Goal: Task Accomplishment & Management: Complete application form

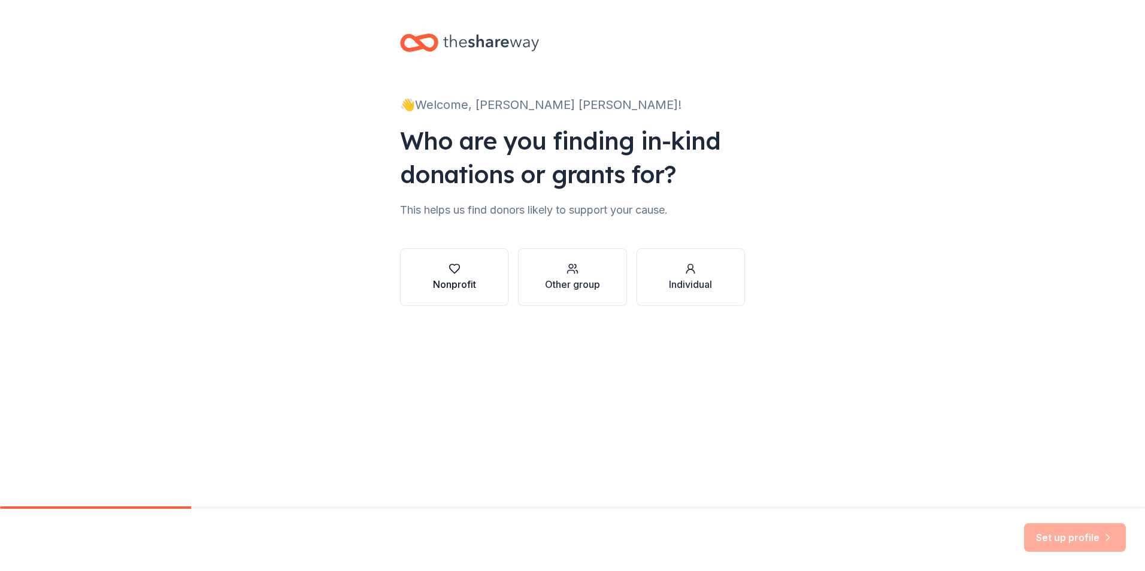
click at [459, 284] on div "Nonprofit" at bounding box center [454, 284] width 43 height 14
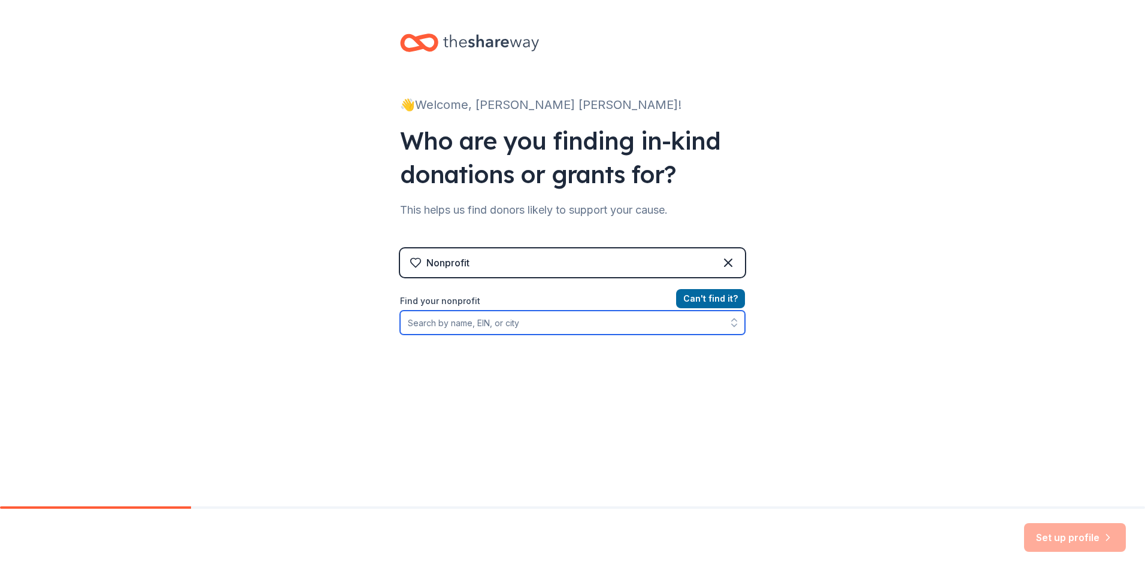
click at [605, 319] on input "Find your nonprofit" at bounding box center [572, 323] width 345 height 24
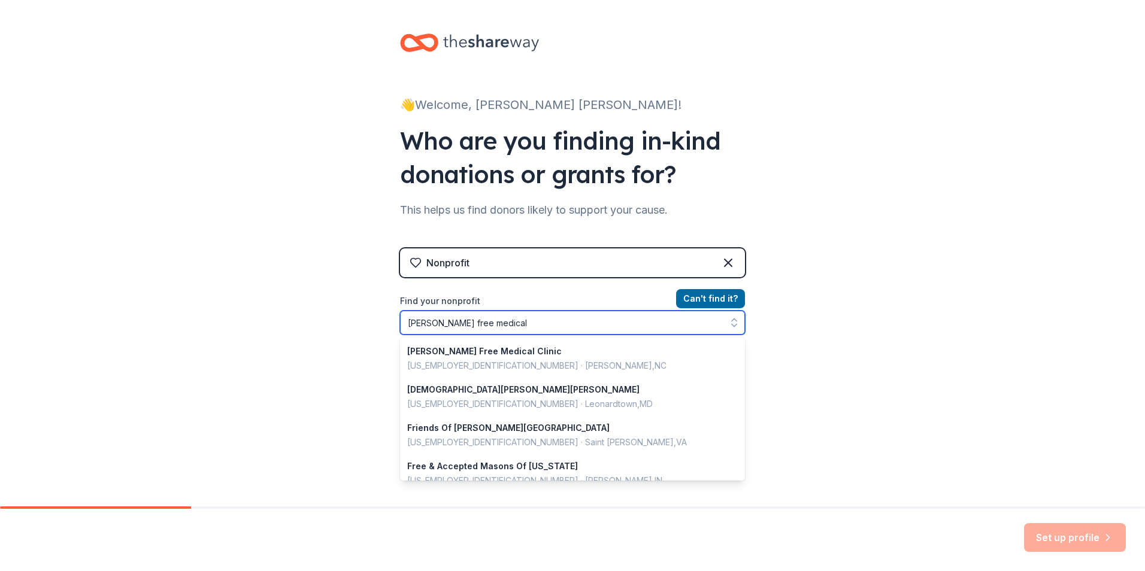
type input "[PERSON_NAME] free medical"
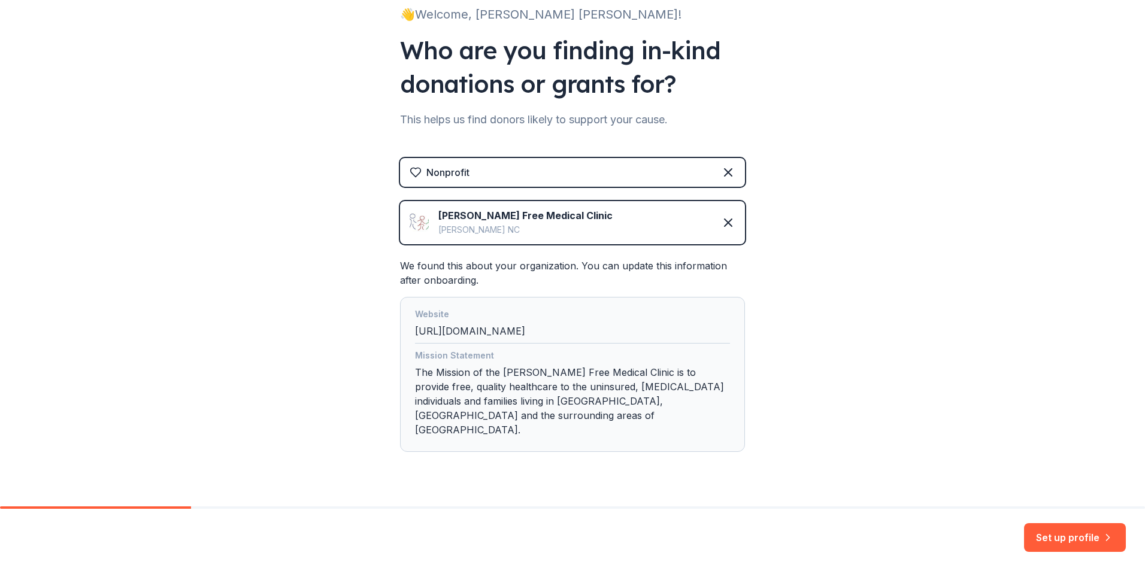
scroll to position [103, 0]
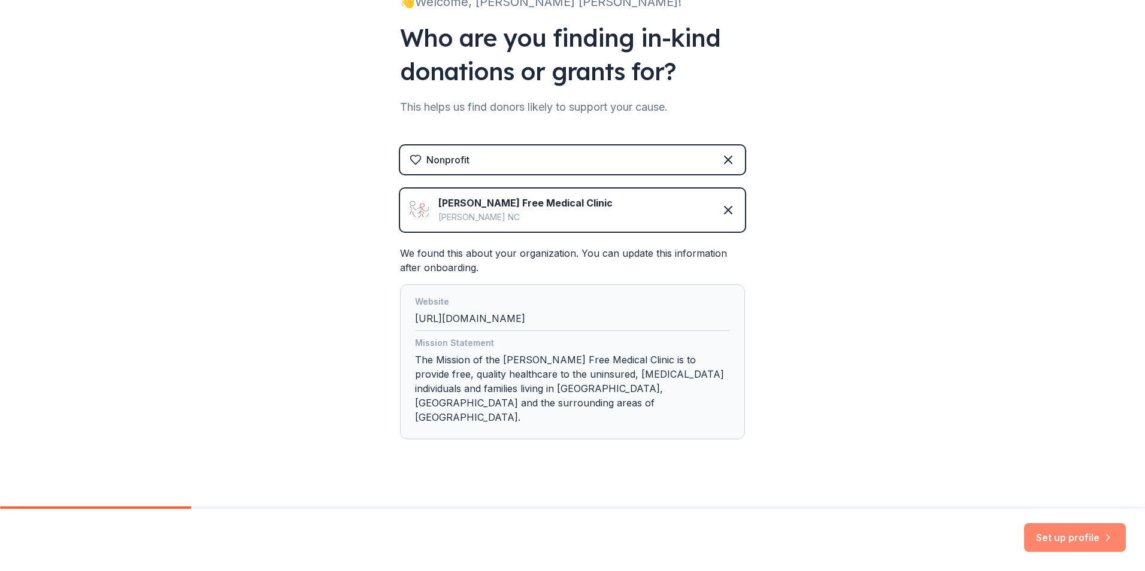
click at [1079, 531] on button "Set up profile" at bounding box center [1075, 537] width 102 height 29
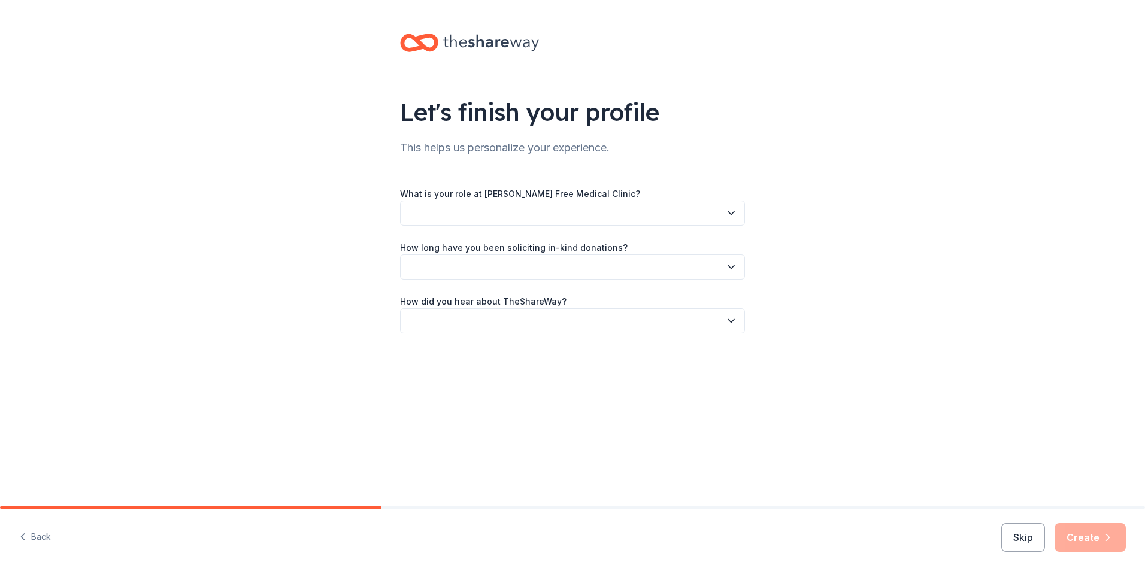
click at [735, 220] on button "button" at bounding box center [572, 213] width 345 height 25
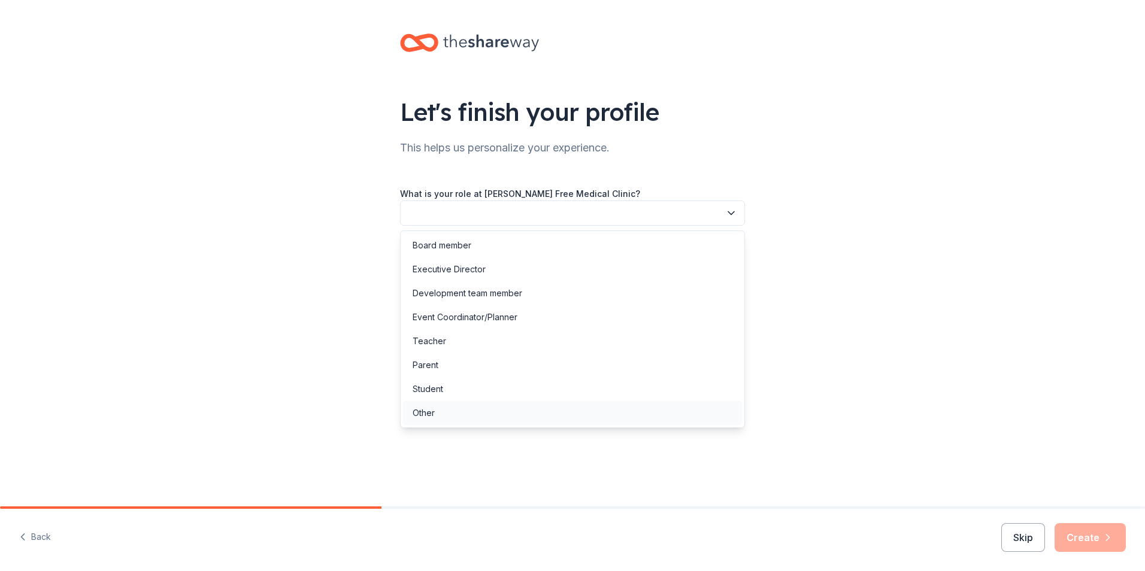
click at [674, 411] on div "Other" at bounding box center [572, 413] width 339 height 24
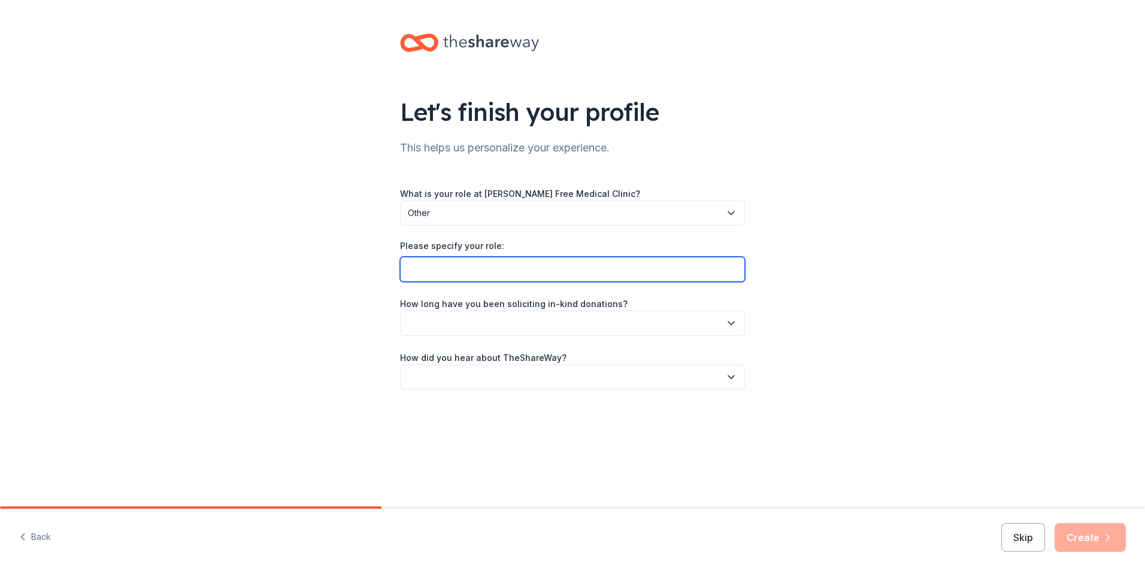
click at [591, 264] on input "Please specify your role:" at bounding box center [572, 269] width 345 height 25
paste input "Director of Community Initiatives"
type input "Director of Community Initiatives"
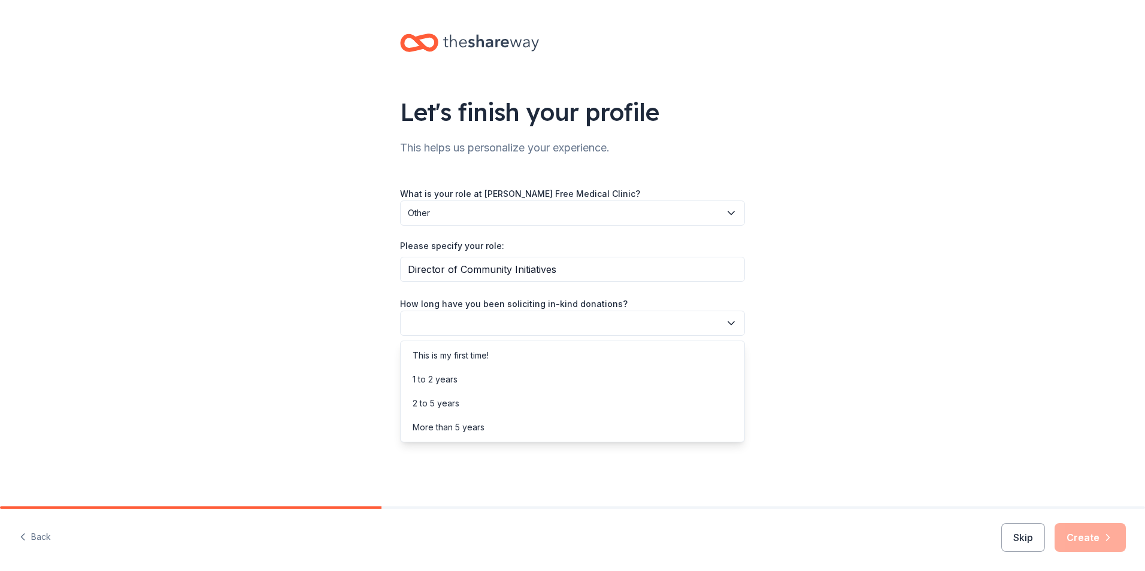
click at [475, 322] on button "button" at bounding box center [572, 323] width 345 height 25
click at [480, 424] on div "More than 5 years" at bounding box center [449, 427] width 72 height 14
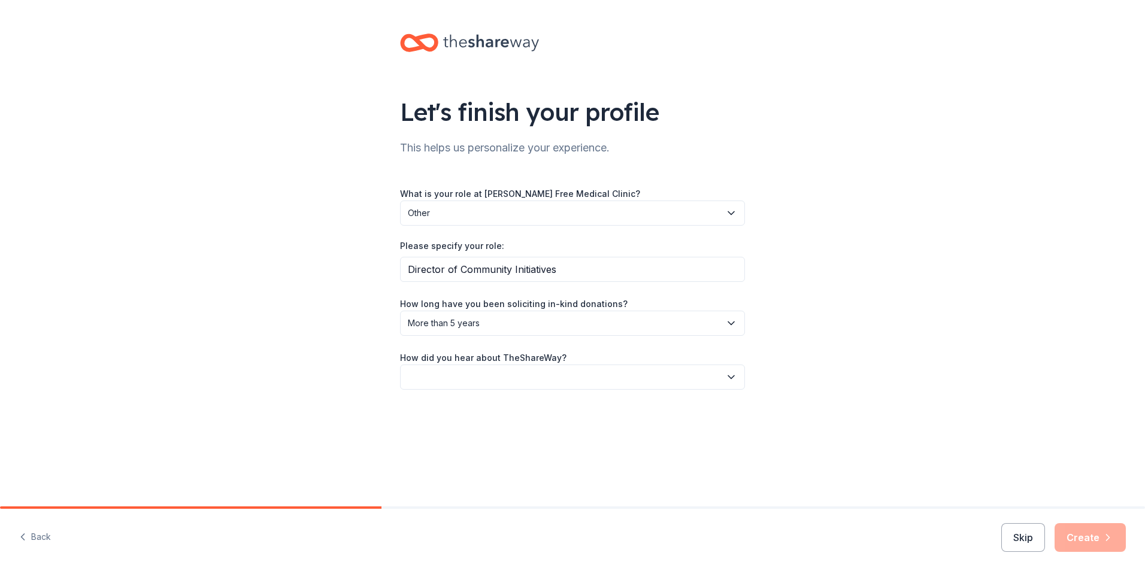
click at [642, 373] on button "button" at bounding box center [572, 377] width 345 height 25
click at [613, 452] on div "Social media" at bounding box center [572, 458] width 339 height 24
click at [1110, 540] on icon "button" at bounding box center [1108, 538] width 12 height 12
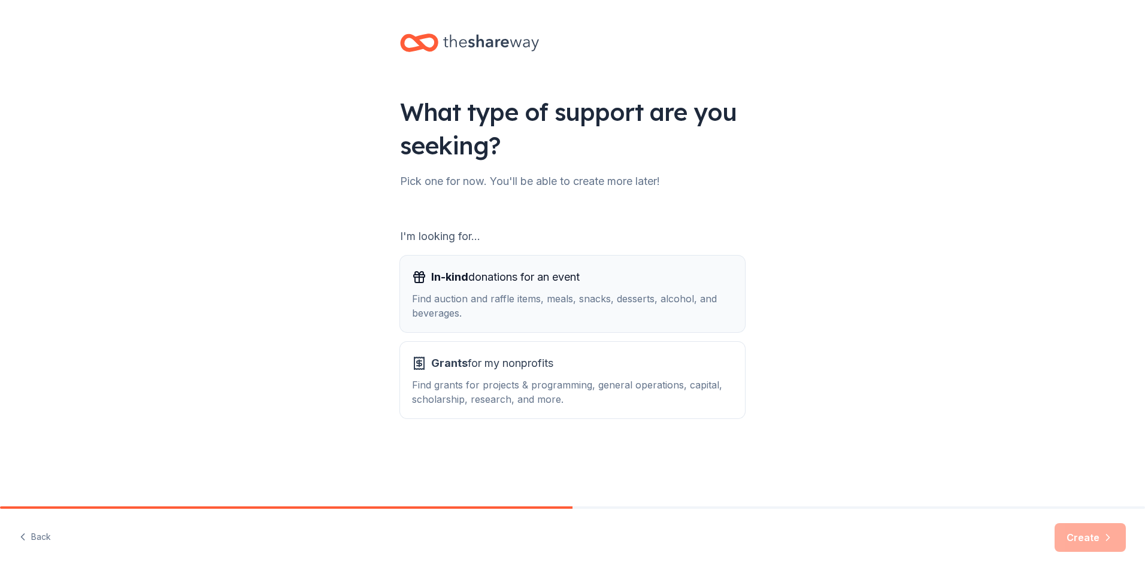
click at [686, 314] on div "Find auction and raffle items, meals, snacks, desserts, alcohol, and beverages." at bounding box center [572, 306] width 321 height 29
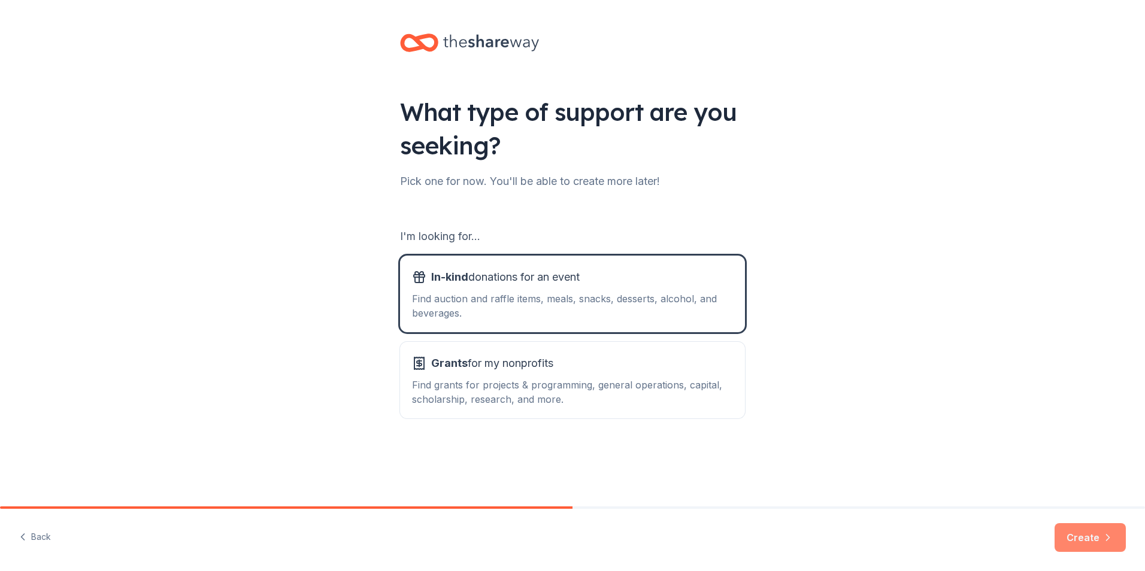
click at [1105, 541] on icon "button" at bounding box center [1108, 538] width 12 height 12
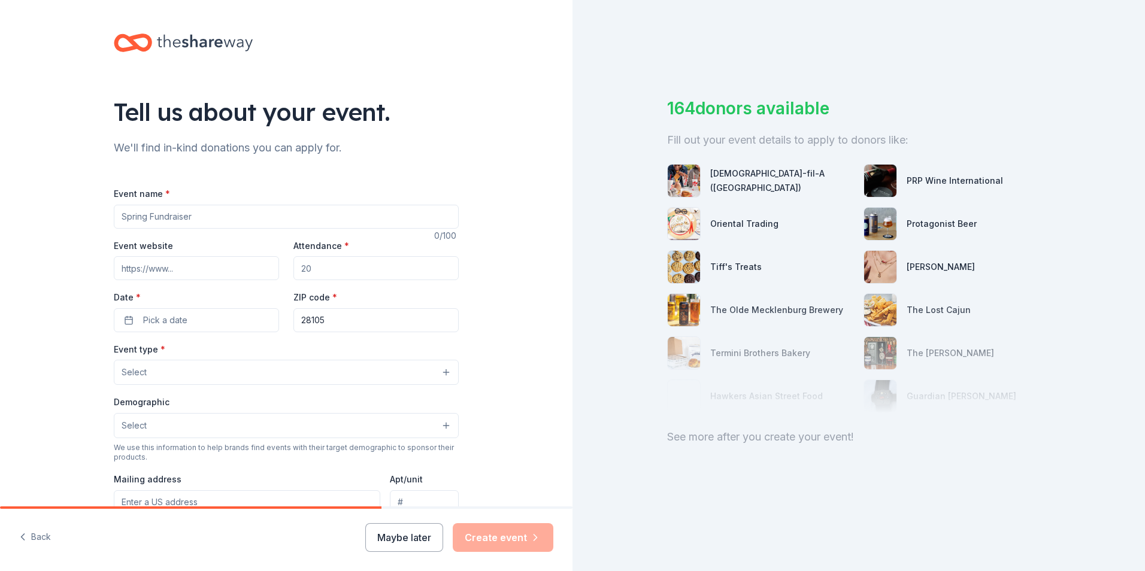
click at [370, 216] on input "Event name *" at bounding box center [286, 217] width 345 height 24
type input "Annual Fundraiser"
click at [226, 262] on input "Event website" at bounding box center [196, 268] width 165 height 24
type input "[DOMAIN_NAME]"
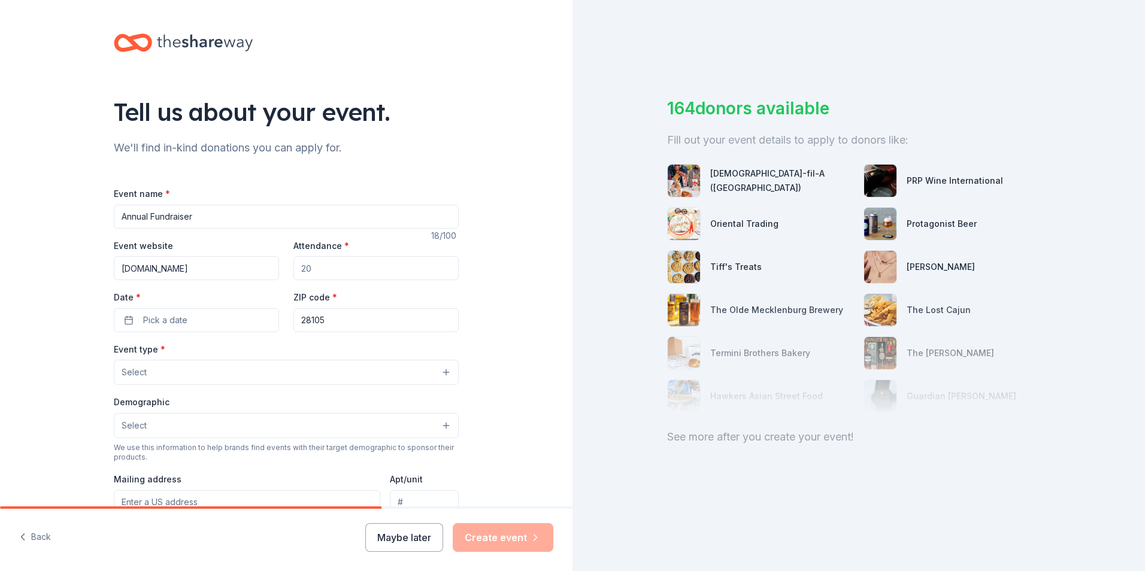
click at [354, 263] on input "Attendance *" at bounding box center [375, 268] width 165 height 24
drag, startPoint x: 356, startPoint y: 265, endPoint x: 284, endPoint y: 268, distance: 72.0
click at [284, 268] on div "Event website [DOMAIN_NAME] Attendance * Date * Pick a date ZIP code * 28105" at bounding box center [286, 285] width 345 height 94
type input "200"
click at [234, 322] on button "Pick a date" at bounding box center [196, 320] width 165 height 24
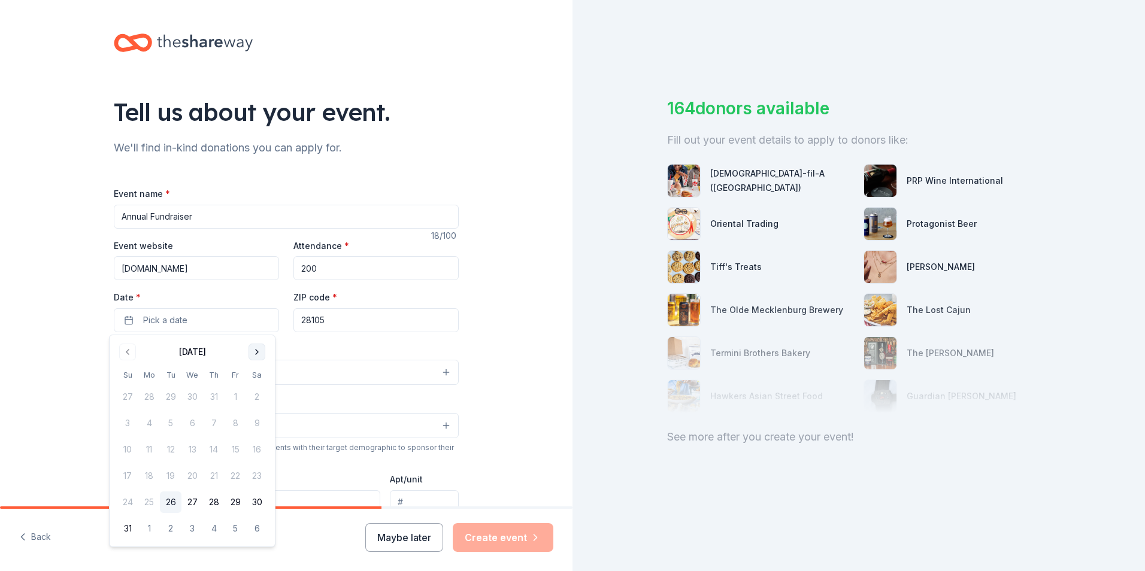
click at [256, 353] on button "Go to next month" at bounding box center [257, 352] width 17 height 17
click at [230, 401] on button "3" at bounding box center [236, 397] width 22 height 22
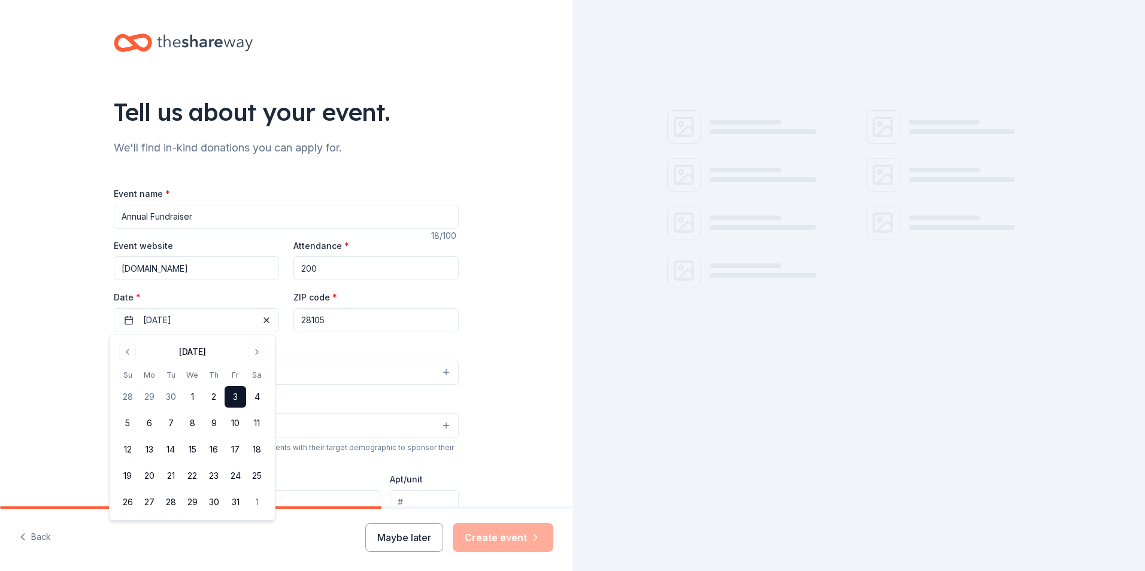
click at [414, 343] on div "Event type * Select" at bounding box center [286, 364] width 345 height 44
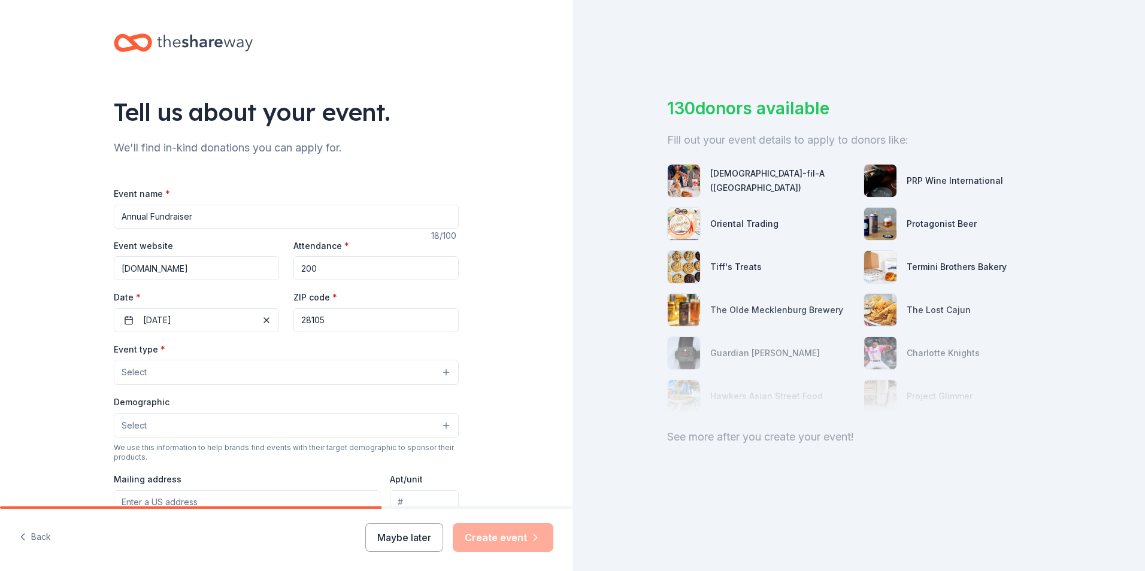
click at [317, 372] on button "Select" at bounding box center [286, 372] width 345 height 25
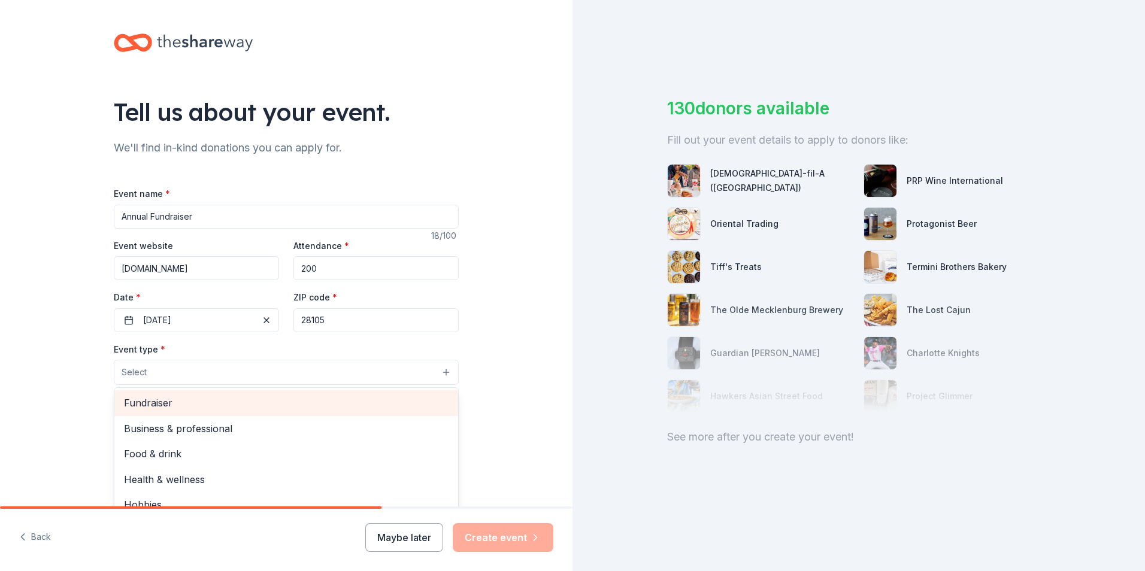
click at [271, 402] on span "Fundraiser" at bounding box center [286, 403] width 325 height 16
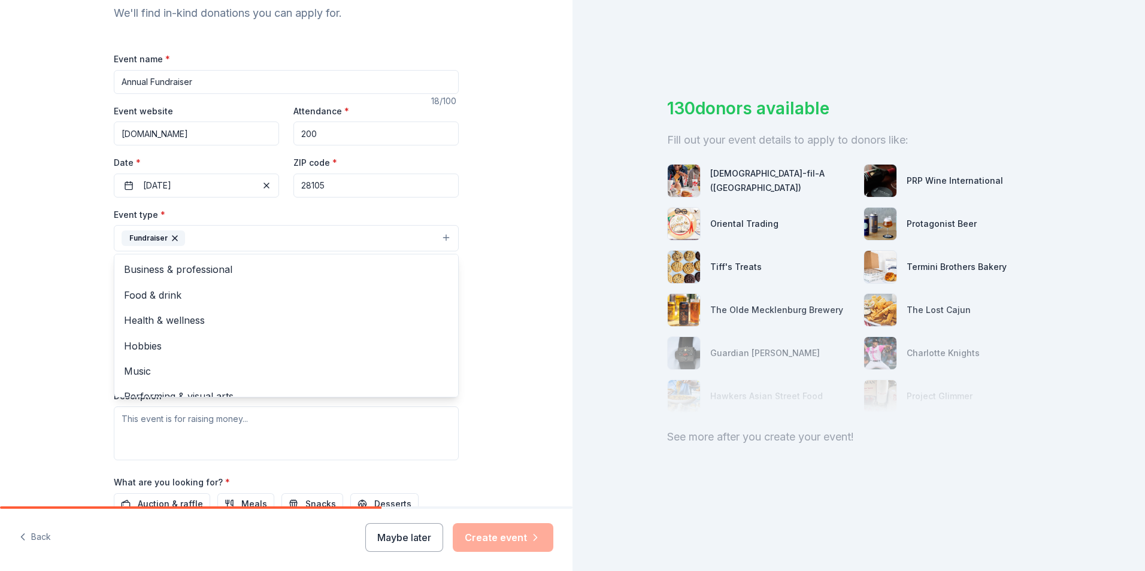
scroll to position [180, 0]
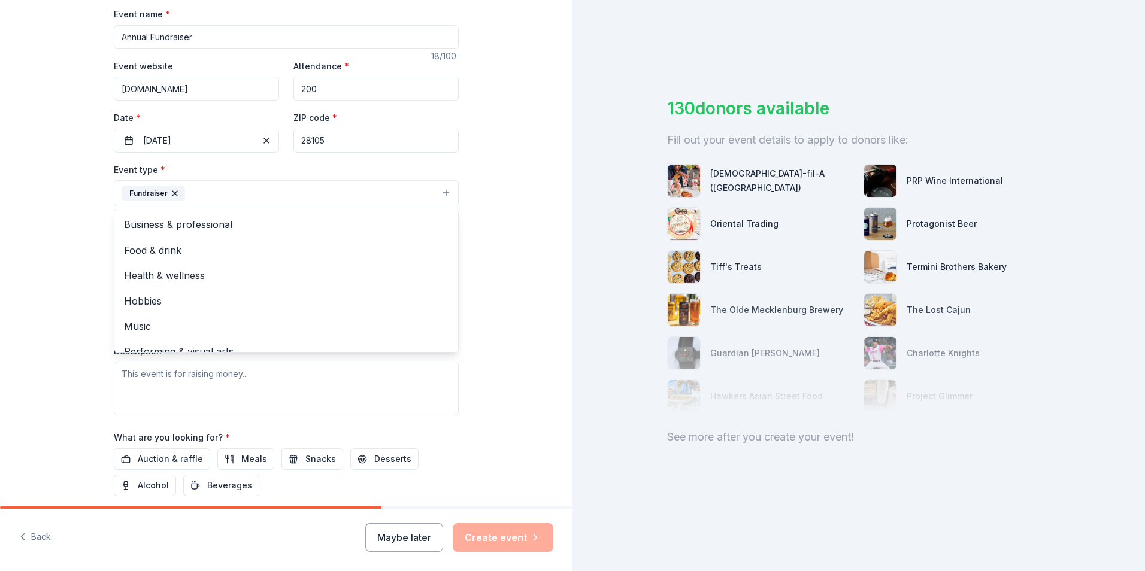
click at [492, 335] on div "Tell us about your event. We'll find in-kind donations you can apply for. Event…" at bounding box center [286, 219] width 573 height 798
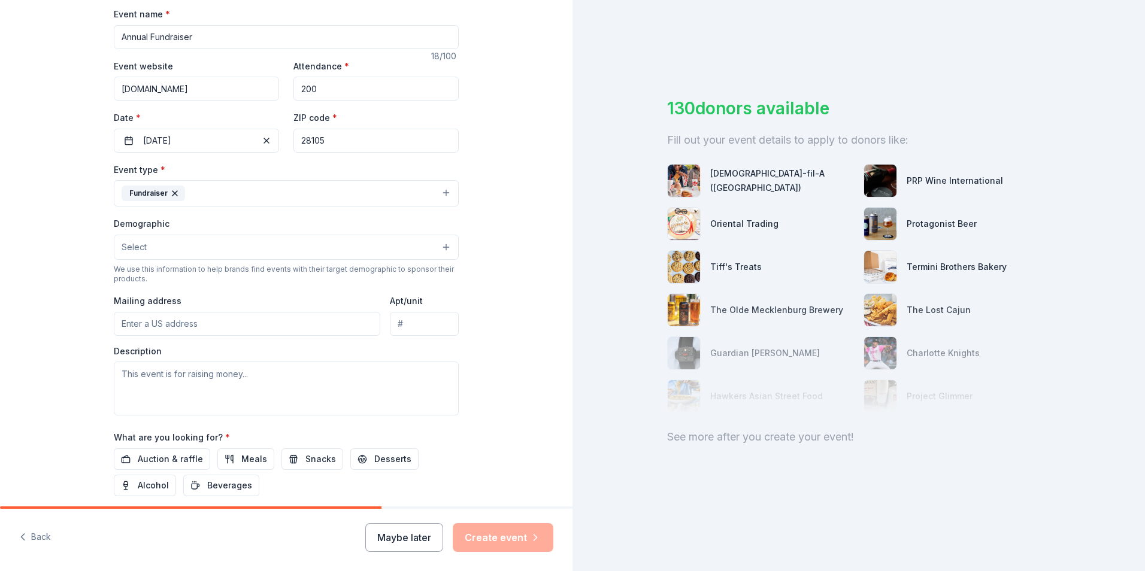
click at [376, 258] on button "Select" at bounding box center [286, 247] width 345 height 25
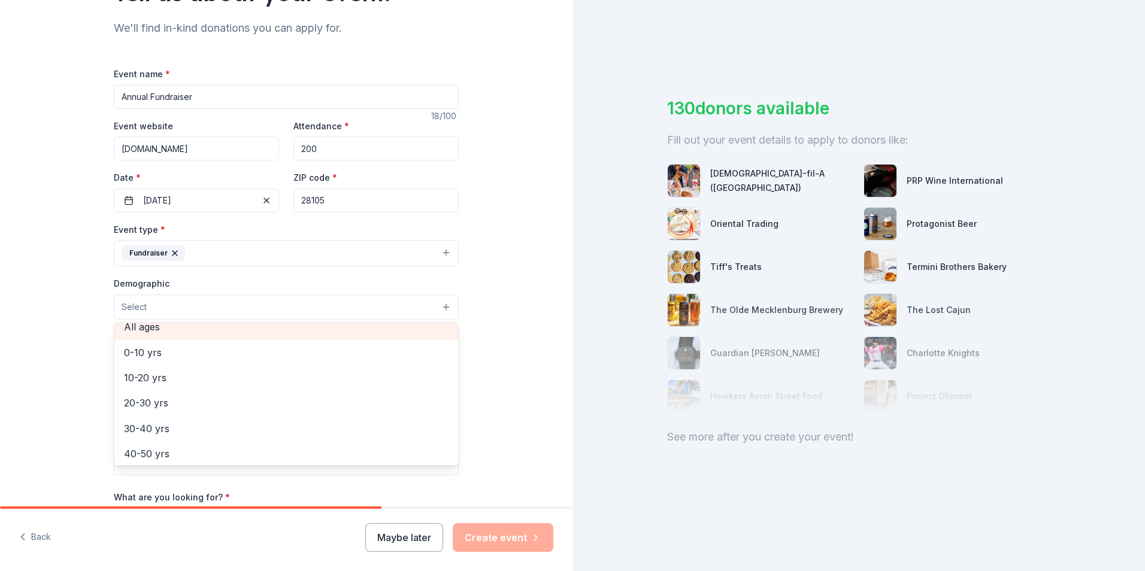
scroll to position [0, 0]
click at [349, 341] on span "All genders" at bounding box center [286, 338] width 325 height 16
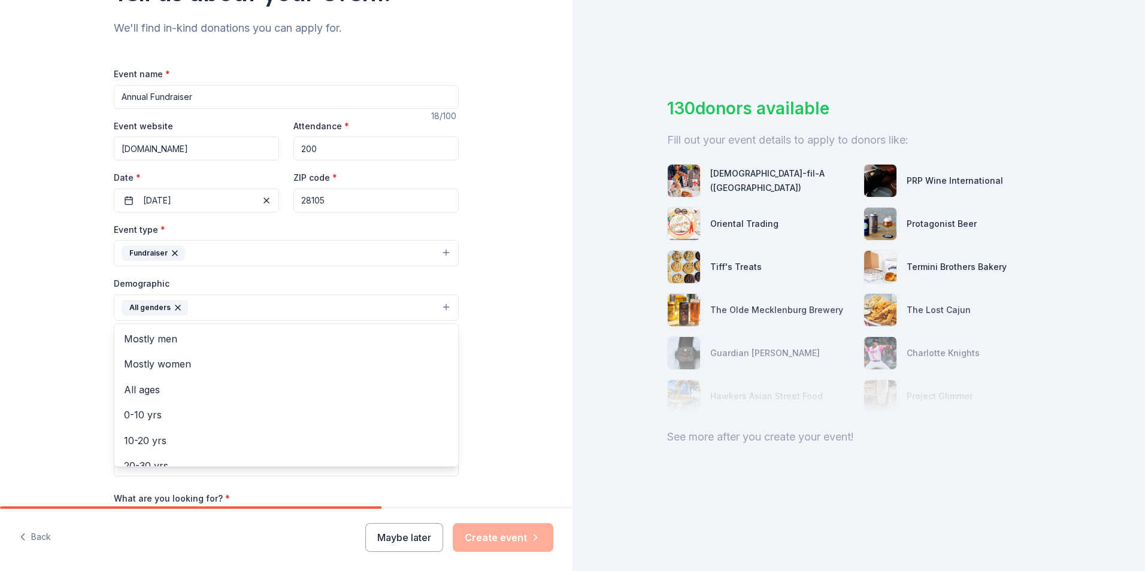
click at [479, 376] on div "Tell us about your event. We'll find in-kind donations you can apply for. Event…" at bounding box center [286, 280] width 573 height 800
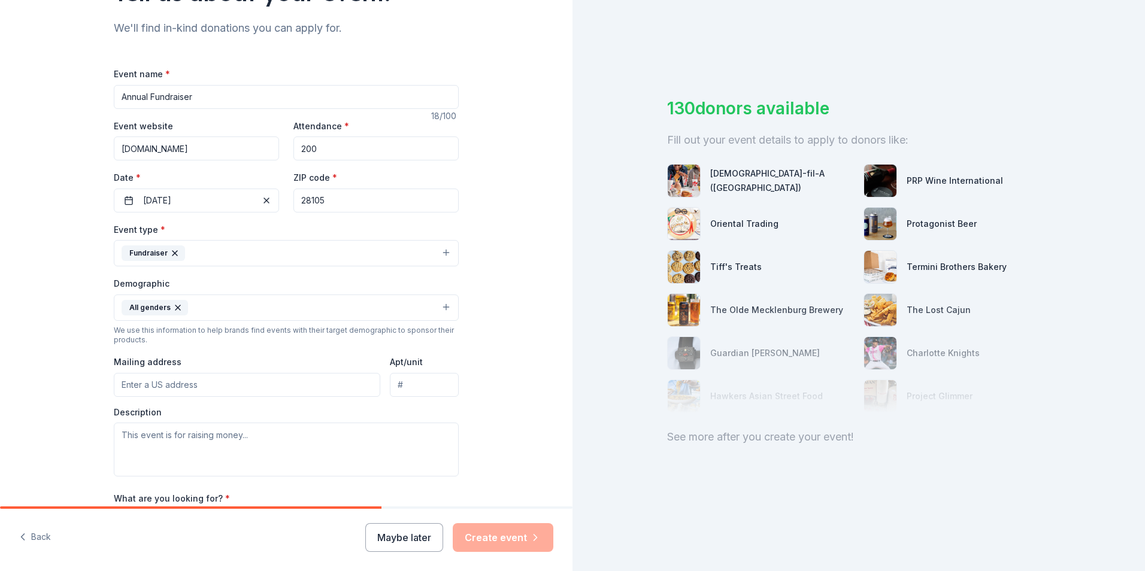
scroll to position [180, 0]
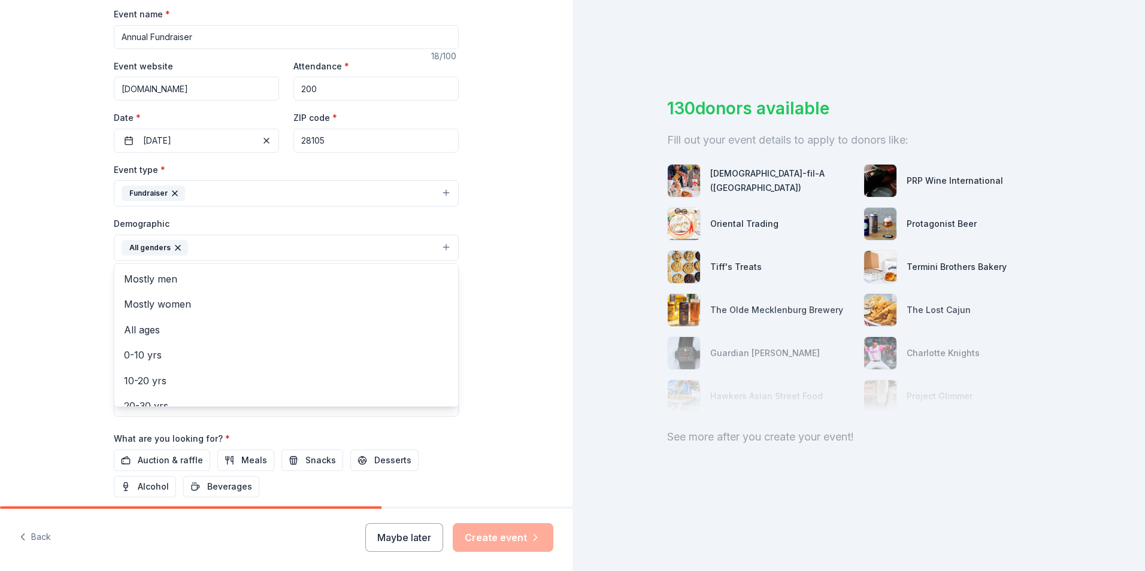
click at [442, 249] on button "All genders" at bounding box center [286, 248] width 345 height 26
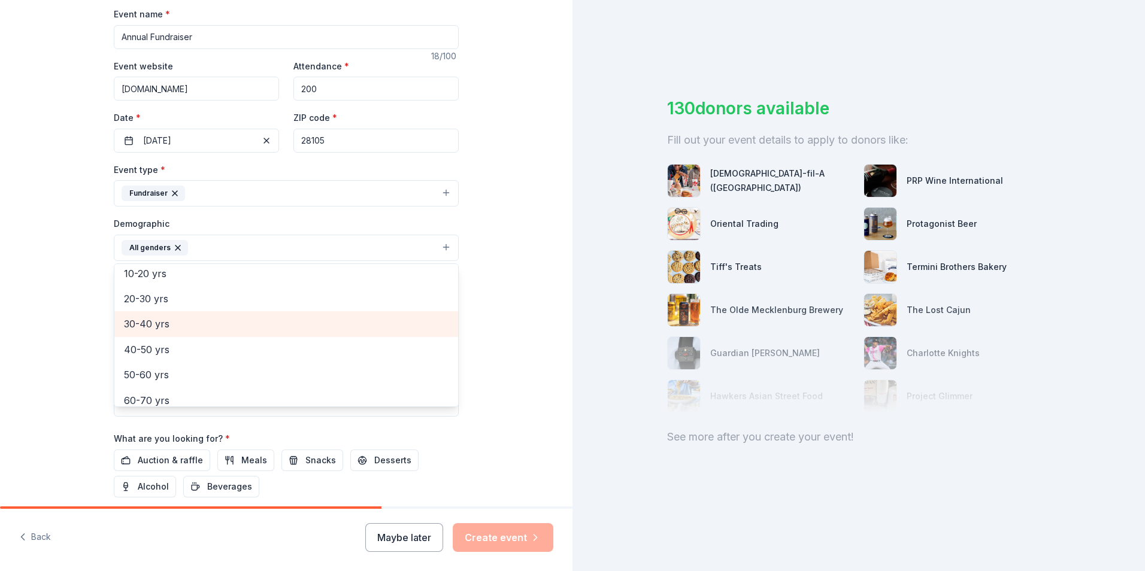
click at [307, 324] on span "30-40 yrs" at bounding box center [286, 324] width 325 height 16
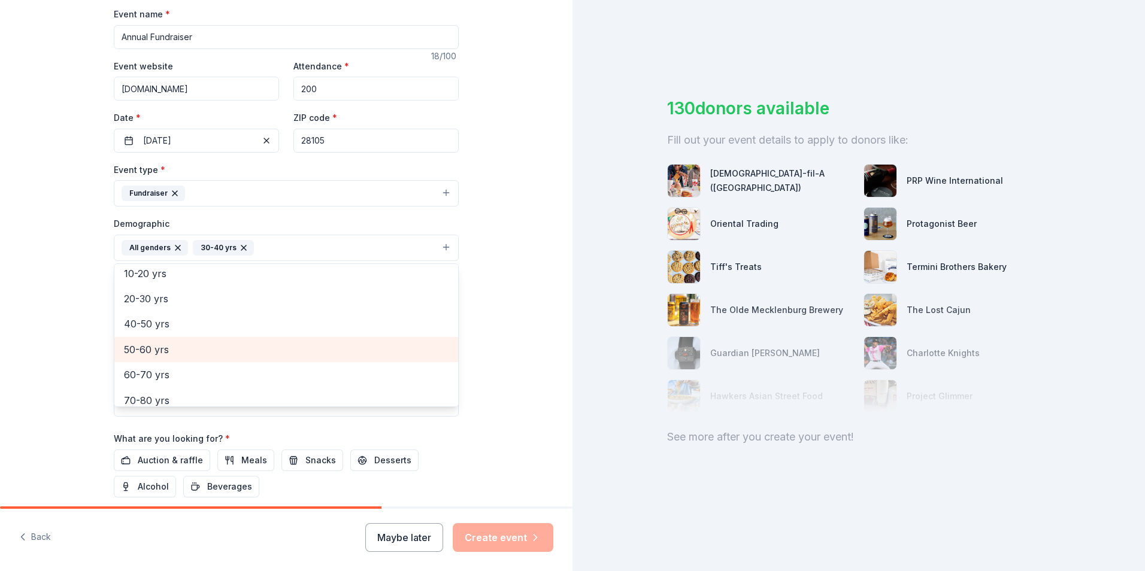
click at [305, 350] on span "50-60 yrs" at bounding box center [286, 350] width 325 height 16
click at [305, 355] on span "60-70 yrs" at bounding box center [286, 350] width 325 height 16
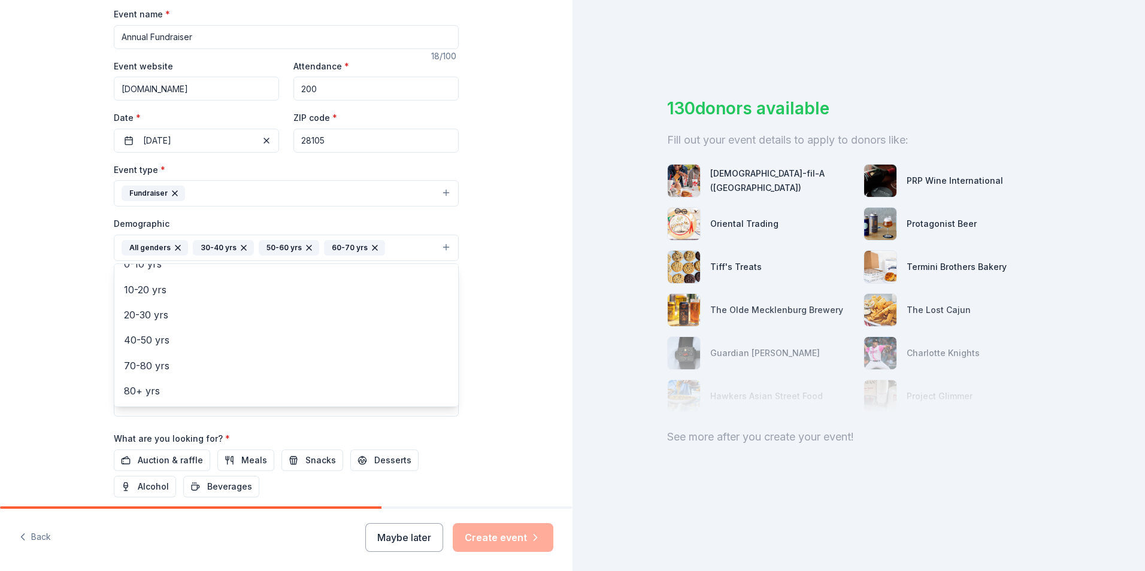
click at [499, 363] on div "Tell us about your event. We'll find in-kind donations you can apply for. Event…" at bounding box center [286, 220] width 573 height 800
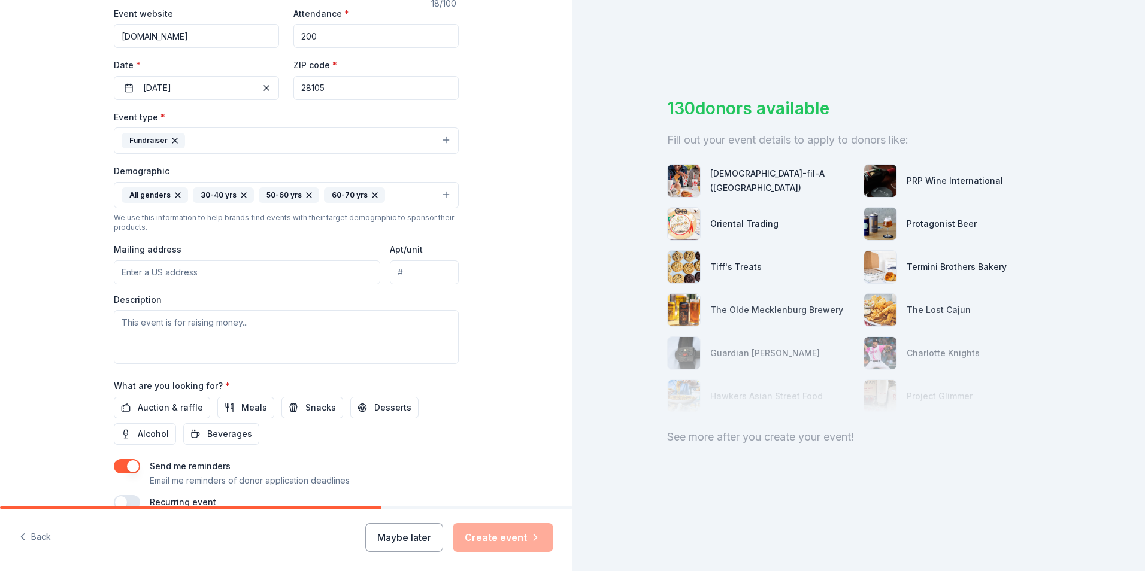
scroll to position [233, 0]
click at [245, 262] on input "Mailing address" at bounding box center [247, 272] width 267 height 24
type input "[STREET_ADDRESS]"
click at [328, 336] on textarea at bounding box center [286, 337] width 345 height 54
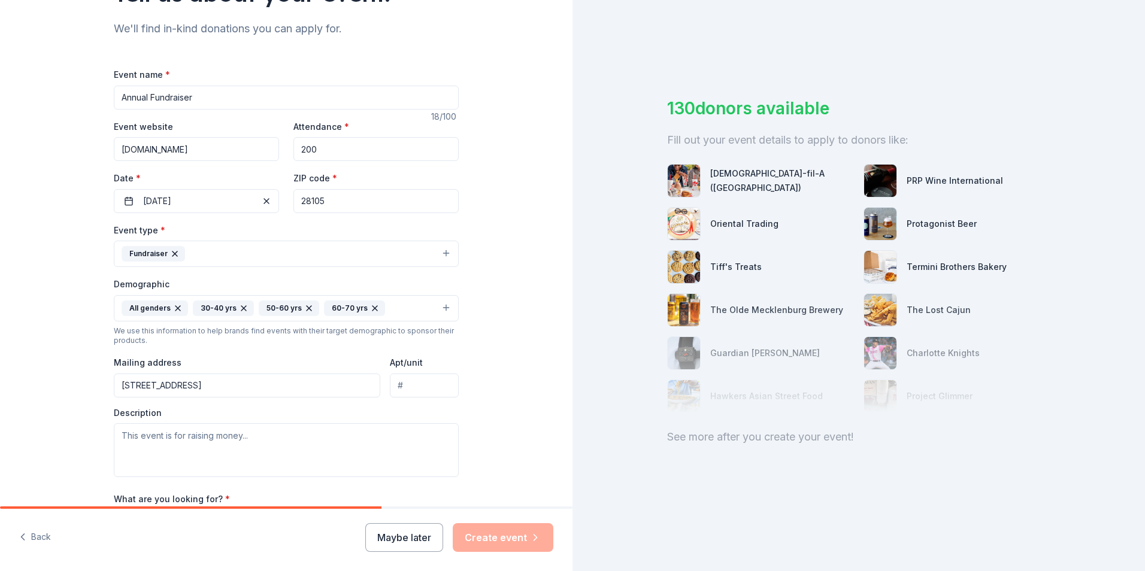
scroll to position [0, 0]
